Goal: Browse casually: Explore the website without a specific task or goal

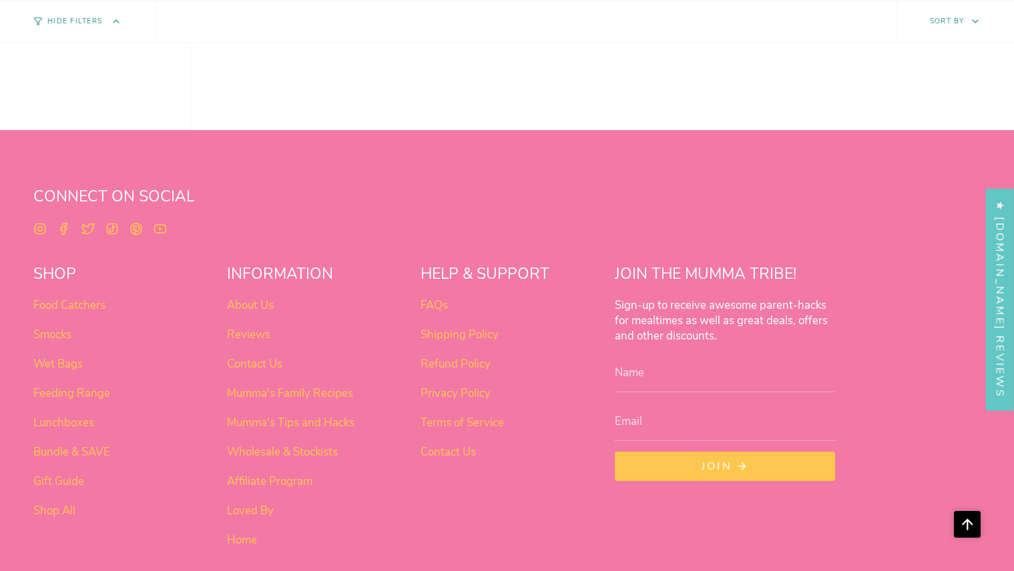
scroll to position [1065, 0]
